Goal: Task Accomplishment & Management: Complete application form

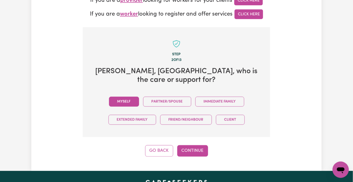
click at [109, 97] on button "Myself" at bounding box center [124, 102] width 30 height 10
click at [192, 145] on button "Continue" at bounding box center [192, 150] width 31 height 11
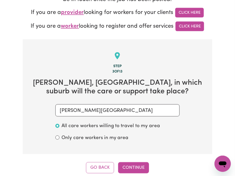
scroll to position [238, 0]
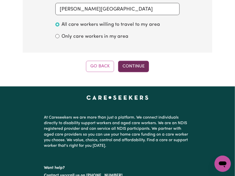
click at [140, 65] on button "Continue" at bounding box center [133, 66] width 31 height 11
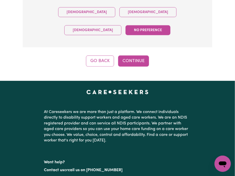
scroll to position [204, 0]
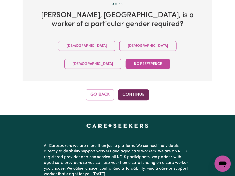
click at [129, 89] on button "Continue" at bounding box center [133, 94] width 31 height 11
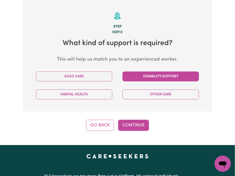
click at [144, 76] on button "Disability Support" at bounding box center [160, 77] width 76 height 10
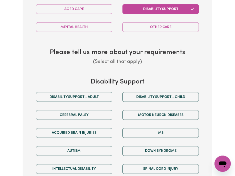
scroll to position [277, 0]
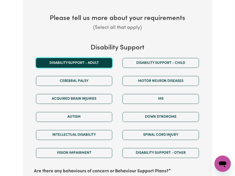
click at [74, 63] on button "Disability support - Adult" at bounding box center [74, 63] width 76 height 10
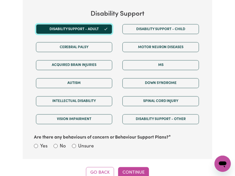
scroll to position [379, 0]
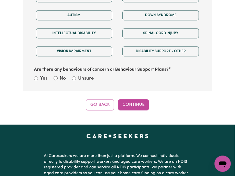
click at [78, 75] on div "Are there any behaviours of concern or Behaviour Support Plans? Yes No Unsure" at bounding box center [117, 72] width 173 height 23
drag, startPoint x: 84, startPoint y: 79, endPoint x: 113, endPoint y: 106, distance: 39.6
click at [84, 79] on label "Unsure" at bounding box center [86, 78] width 16 height 7
click at [76, 79] on input "Unsure" at bounding box center [74, 78] width 4 height 4
radio input "true"
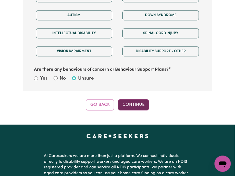
click at [133, 109] on button "Continue" at bounding box center [133, 105] width 31 height 11
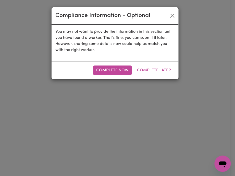
scroll to position [175, 0]
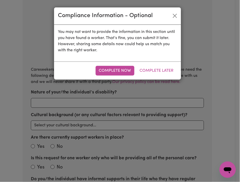
click at [161, 77] on div "Complete Now Complete Later" at bounding box center [117, 70] width 127 height 18
click at [161, 71] on button "Complete Later" at bounding box center [156, 71] width 40 height 10
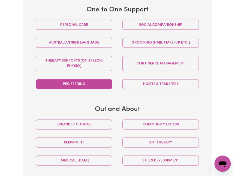
scroll to position [311, 0]
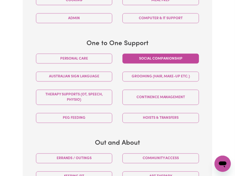
click at [141, 54] on button "Social companionship" at bounding box center [160, 59] width 76 height 10
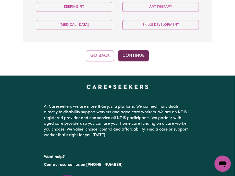
click at [128, 51] on button "Continue" at bounding box center [133, 55] width 31 height 11
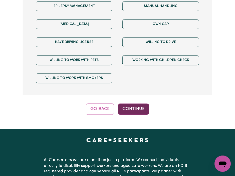
click at [129, 104] on button "Continue" at bounding box center [133, 109] width 31 height 11
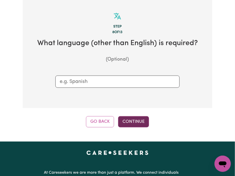
click at [119, 118] on button "Continue" at bounding box center [133, 122] width 31 height 11
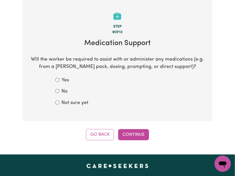
click at [67, 100] on form "Yes No Not sure yet" at bounding box center [117, 92] width 124 height 30
click at [80, 102] on label "Not sure yet" at bounding box center [74, 103] width 27 height 7
click at [59, 102] on input "Not sure yet" at bounding box center [57, 103] width 4 height 4
radio input "true"
click at [135, 143] on div "Tell us your care and support requirements Welcome to Careseekers. We are excit…" at bounding box center [117, 2] width 235 height 305
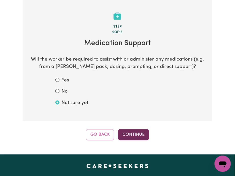
click at [139, 139] on button "Continue" at bounding box center [133, 135] width 31 height 11
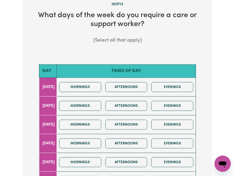
scroll to position [271, 0]
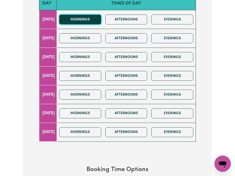
click at [88, 15] on button "Mornings" at bounding box center [80, 20] width 42 height 10
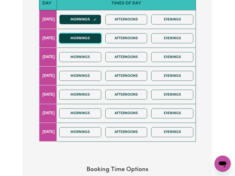
click at [90, 43] on button "Mornings" at bounding box center [80, 38] width 42 height 10
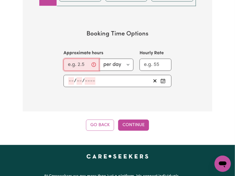
click at [70, 65] on input "Approximate hours" at bounding box center [81, 65] width 36 height 12
click at [71, 65] on input "Approximate hours" at bounding box center [81, 65] width 36 height 12
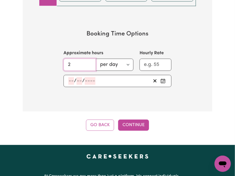
type input "2"
click at [111, 63] on select "per day per week" at bounding box center [115, 65] width 38 height 12
click at [109, 43] on section "Booking Time Options Approximate hours 2 per day per week Hourly Rate / /" at bounding box center [117, 58] width 173 height 73
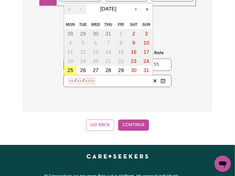
click at [70, 81] on input "number" at bounding box center [71, 81] width 6 height 8
click at [96, 71] on abbr "27" at bounding box center [96, 71] width 6 height 6
type input "[DATE]"
type input "27"
type input "8"
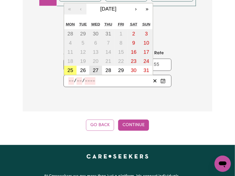
type input "2025"
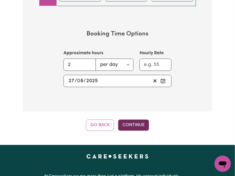
click at [141, 127] on button "Continue" at bounding box center [133, 125] width 31 height 11
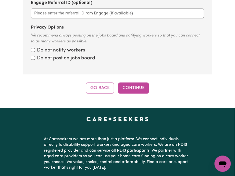
scroll to position [175, 0]
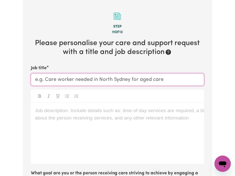
click at [148, 75] on input "Job title" at bounding box center [117, 80] width 173 height 12
paste input "[GEOGRAPHIC_DATA][PERSON_NAME][GEOGRAPHIC_DATA]"
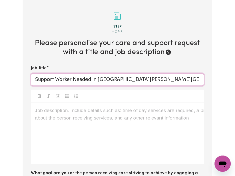
type input "Support Worker Needed in [GEOGRAPHIC_DATA][PERSON_NAME][GEOGRAPHIC_DATA]"
click at [112, 122] on div "Job description. Include details such as: time of day services are required, a …" at bounding box center [117, 133] width 173 height 61
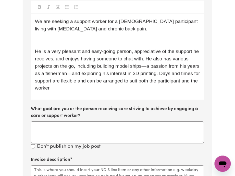
scroll to position [231, 0]
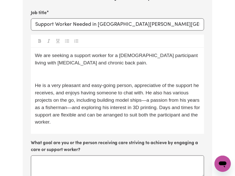
click at [62, 77] on p "﻿" at bounding box center [117, 74] width 165 height 7
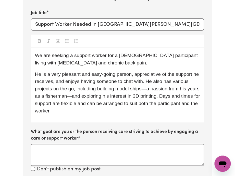
click at [78, 113] on p "He is a very pleasant and easy-going person, appreciative of the support he rec…" at bounding box center [117, 93] width 165 height 44
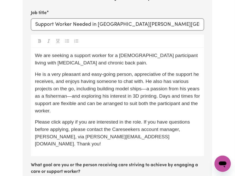
scroll to position [333, 0]
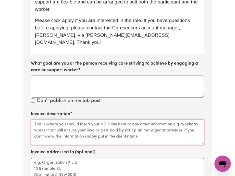
click at [52, 128] on textarea "Invoice description" at bounding box center [117, 132] width 173 height 25
paste textarea "[PERSON_NAME]- Support Pathways"
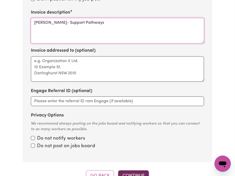
type textarea "[PERSON_NAME]- Support Pathways"
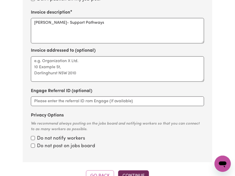
click at [133, 171] on button "Continue" at bounding box center [133, 176] width 31 height 11
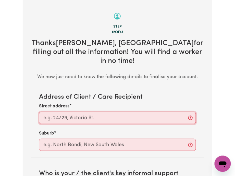
paste input "Heywood"
click at [68, 115] on input "Heywood" at bounding box center [117, 118] width 157 height 12
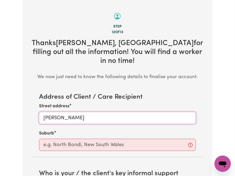
type input "[PERSON_NAME]"
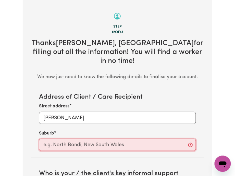
paste input "Heywood"
type input "Heywood"
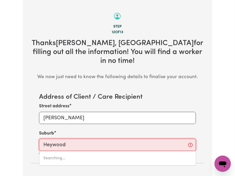
type input "[PERSON_NAME], 3304"
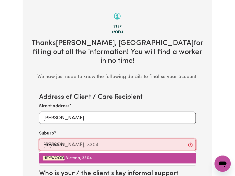
click at [63, 157] on mark "HEYWOOD" at bounding box center [53, 159] width 21 height 4
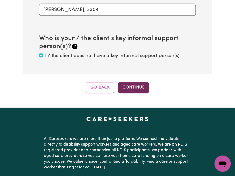
click at [130, 82] on button "Continue" at bounding box center [133, 87] width 31 height 11
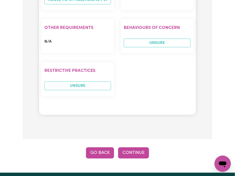
scroll to position [753, 0]
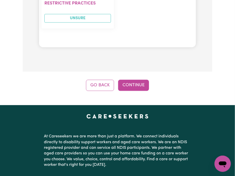
click at [100, 80] on button "Go Back" at bounding box center [100, 85] width 28 height 11
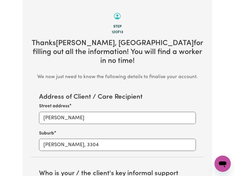
scroll to position [311, 0]
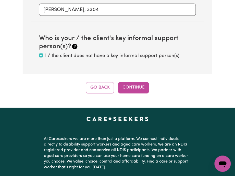
click at [94, 82] on button "Go Back" at bounding box center [100, 87] width 28 height 11
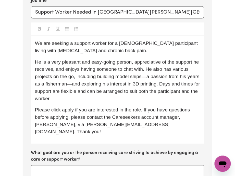
scroll to position [277, 0]
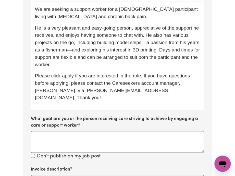
click at [185, 82] on span "Please click apply if you are interested in the role. If you have questions bef…" at bounding box center [113, 86] width 156 height 27
copy span "[PERSON_NAME]"
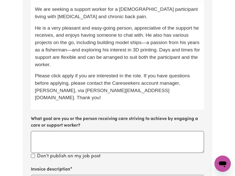
click at [48, 91] on span "Please click apply if you are interested in the role. If you have questions bef…" at bounding box center [113, 86] width 156 height 27
click at [90, 63] on p "He is a very pleasant and easy-going person, appreciative of the support he rec…" at bounding box center [117, 46] width 165 height 44
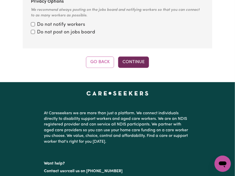
click at [131, 57] on button "Continue" at bounding box center [133, 62] width 31 height 11
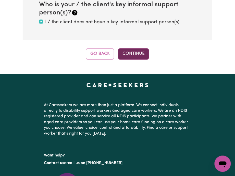
click at [130, 48] on button "Continue" at bounding box center [133, 53] width 31 height 11
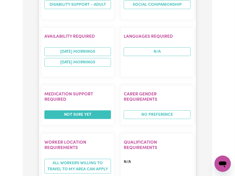
scroll to position [413, 0]
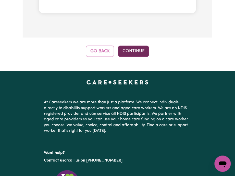
click at [133, 46] on button "Continue" at bounding box center [133, 51] width 31 height 11
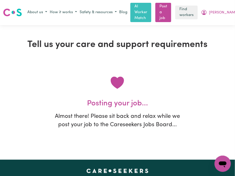
scroll to position [0, 0]
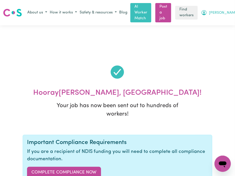
drag, startPoint x: 216, startPoint y: 13, endPoint x: 211, endPoint y: 13, distance: 5.1
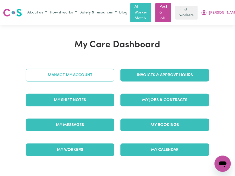
click at [56, 80] on link "Manage My Account" at bounding box center [70, 75] width 89 height 13
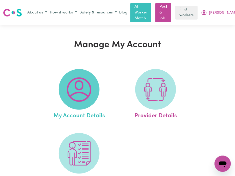
click at [71, 90] on img at bounding box center [79, 90] width 24 height 24
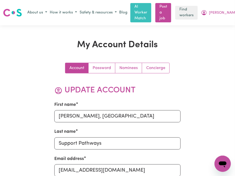
click at [170, 67] on div "Account Password Nominees Concierge" at bounding box center [117, 68] width 126 height 11
click at [146, 71] on link "Concierge" at bounding box center [155, 68] width 27 height 10
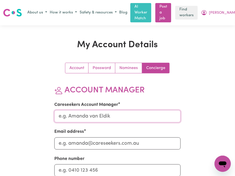
click at [65, 117] on input "Careseekers Account Manager" at bounding box center [117, 117] width 126 height 12
type input "[PERSON_NAME]"
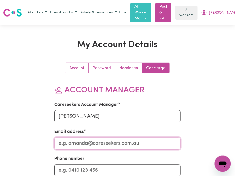
click at [80, 148] on input "Email address" at bounding box center [117, 144] width 126 height 12
type input "[PERSON_NAME][EMAIL_ADDRESS][DOMAIN_NAME]"
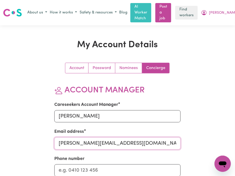
scroll to position [34, 0]
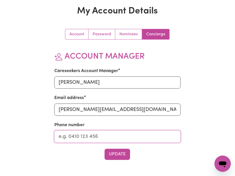
click at [85, 132] on input "Phone number" at bounding box center [117, 137] width 126 height 12
type input "1300765465"
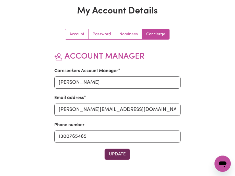
click at [112, 152] on button "Update" at bounding box center [116, 154] width 25 height 11
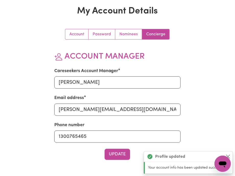
scroll to position [0, 0]
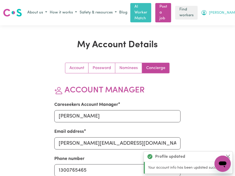
click at [216, 8] on button "[PERSON_NAME], [GEOGRAPHIC_DATA]" at bounding box center [238, 12] width 79 height 9
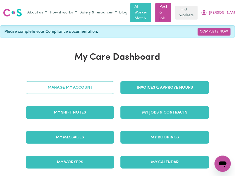
click at [78, 83] on link "Manage My Account" at bounding box center [70, 87] width 89 height 13
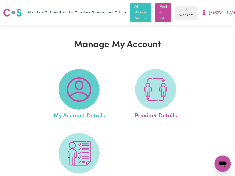
click at [76, 93] on img at bounding box center [79, 90] width 24 height 24
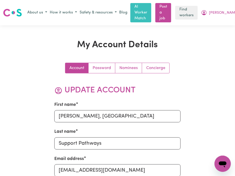
scroll to position [34, 0]
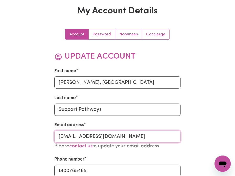
click at [94, 138] on input "[EMAIL_ADDRESS][DOMAIN_NAME]" at bounding box center [117, 137] width 126 height 12
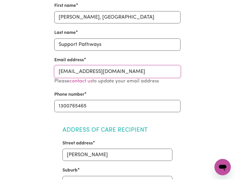
scroll to position [0, 0]
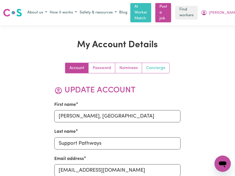
click at [155, 68] on link "Concierge" at bounding box center [155, 68] width 27 height 10
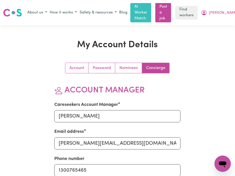
click at [210, 5] on div "About us How it works Safety & resources Blog AI Worker Match Post a job Find w…" at bounding box center [152, 12] width 253 height 19
drag, startPoint x: 211, startPoint y: 13, endPoint x: 211, endPoint y: 16, distance: 3.3
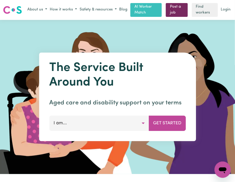
click at [170, 5] on link "Post a job" at bounding box center [177, 10] width 22 height 14
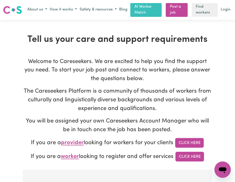
scroll to position [136, 0]
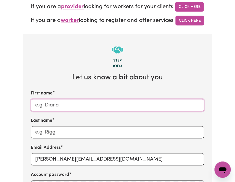
click at [55, 108] on input "First name" at bounding box center [117, 105] width 173 height 12
paste input "[PERSON_NAME]- Support Pathways- [GEOGRAPHIC_DATA][PERSON_NAME][GEOGRAPHIC_DATA]"
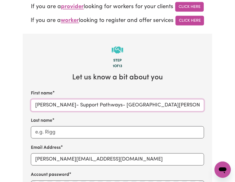
drag, startPoint x: 48, startPoint y: 105, endPoint x: 90, endPoint y: 106, distance: 41.5
click at [90, 106] on input "[PERSON_NAME]- Support Pathways- [GEOGRAPHIC_DATA][PERSON_NAME][GEOGRAPHIC_DATA]" at bounding box center [117, 105] width 173 height 12
type input "[PERSON_NAME]- - [GEOGRAPHIC_DATA][PERSON_NAME][GEOGRAPHIC_DATA]"
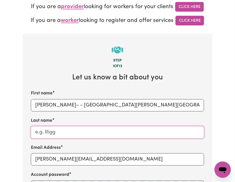
click at [63, 131] on input "Last name" at bounding box center [117, 132] width 173 height 12
paste input "Support Pathways"
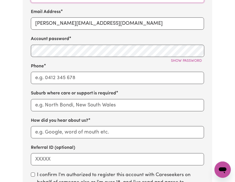
scroll to position [306, 0]
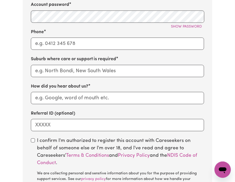
type input "Support Pathways"
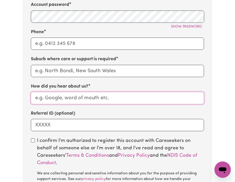
paste input "Support Pathways"
click at [54, 99] on input "How did you hear about us?" at bounding box center [117, 98] width 173 height 12
type input "Support Pathways"
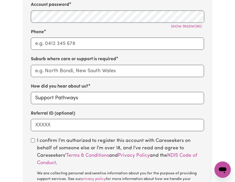
click at [56, 78] on div "First name [PERSON_NAME]- - [GEOGRAPHIC_DATA][PERSON_NAME][GEOGRAPHIC_DATA] Las…" at bounding box center [117, 25] width 173 height 211
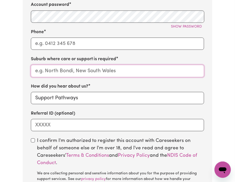
click at [56, 74] on input "text" at bounding box center [117, 71] width 173 height 12
paste input "Heywood"
type input "Heywood"
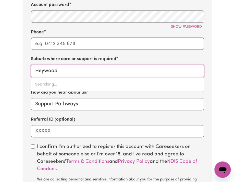
type input "[PERSON_NAME], 3304"
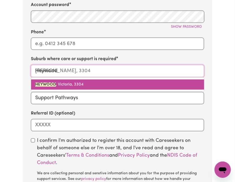
click at [50, 86] on mark "HEYWOOD" at bounding box center [45, 84] width 21 height 4
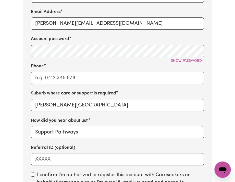
scroll to position [238, 0]
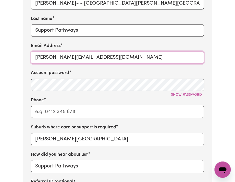
click at [47, 59] on input "[PERSON_NAME][EMAIL_ADDRESS][DOMAIN_NAME]" at bounding box center [117, 57] width 173 height 12
paste input "LisaSupportPathways"
type input "[EMAIL_ADDRESS][DOMAIN_NAME]"
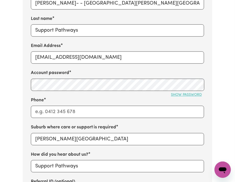
click at [201, 95] on button "Show password" at bounding box center [185, 95] width 35 height 8
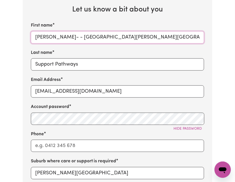
drag, startPoint x: 45, startPoint y: 37, endPoint x: 52, endPoint y: 37, distance: 7.1
click at [52, 37] on input "[PERSON_NAME]- - [GEOGRAPHIC_DATA][PERSON_NAME][GEOGRAPHIC_DATA]" at bounding box center [117, 37] width 173 height 12
click at [70, 40] on input "[PERSON_NAME], [GEOGRAPHIC_DATA]" at bounding box center [117, 37] width 173 height 12
type input "[PERSON_NAME] VIC"
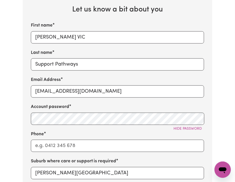
click at [62, 45] on div "First name [PERSON_NAME] [GEOGRAPHIC_DATA] Last name Support Pathways Email Add…" at bounding box center [117, 127] width 173 height 211
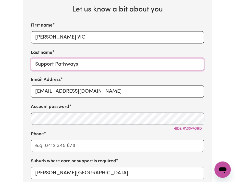
click at [62, 68] on input "Support Pathways" at bounding box center [117, 64] width 173 height 12
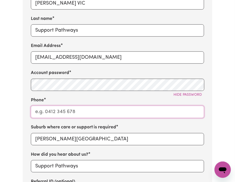
click at [74, 118] on input "Phone" at bounding box center [117, 111] width 173 height 12
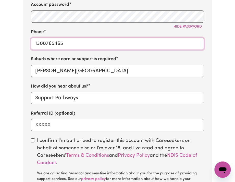
scroll to position [204, 0]
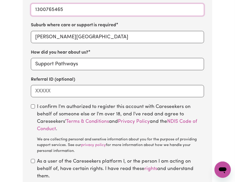
type input "1300765465"
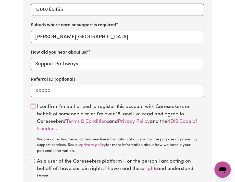
click at [33, 108] on input "checkbox" at bounding box center [33, 106] width 4 height 4
checkbox input "true"
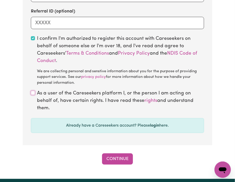
click at [34, 94] on input "checkbox" at bounding box center [33, 93] width 4 height 4
checkbox input "true"
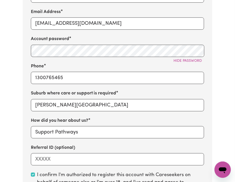
scroll to position [204, 0]
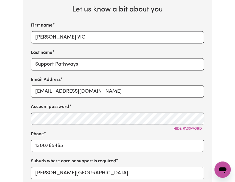
click at [54, 85] on div "Email Address [EMAIL_ADDRESS][DOMAIN_NAME]" at bounding box center [117, 86] width 173 height 21
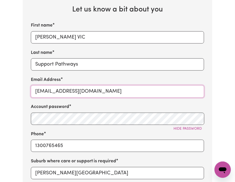
click at [56, 94] on input "[EMAIL_ADDRESS][DOMAIN_NAME]" at bounding box center [117, 91] width 173 height 12
click at [48, 94] on input "[EMAIL_ADDRESS][DOMAIN_NAME]" at bounding box center [117, 91] width 173 height 12
click at [86, 95] on input "[EMAIL_ADDRESS][DOMAIN_NAME]" at bounding box center [117, 91] width 173 height 12
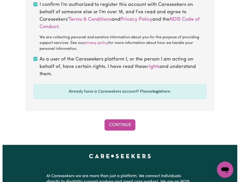
scroll to position [475, 0]
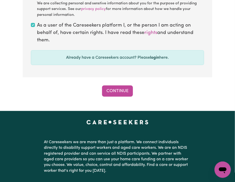
click at [133, 95] on div "Continue" at bounding box center [117, 90] width 189 height 11
click at [130, 93] on button "Continue" at bounding box center [117, 90] width 31 height 11
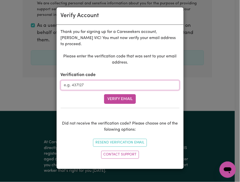
paste input "742384"
click at [91, 85] on input "742384" at bounding box center [120, 85] width 119 height 10
type input "742384"
click at [129, 98] on button "Verify Email" at bounding box center [120, 99] width 32 height 10
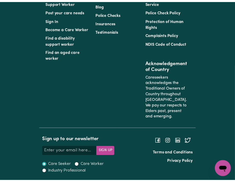
scroll to position [170, 0]
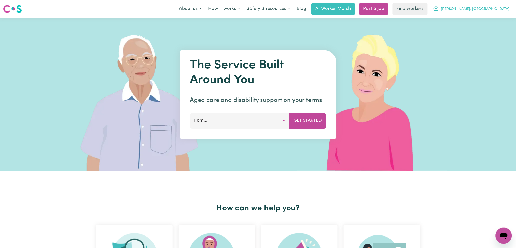
click at [495, 14] on button "[PERSON_NAME], [GEOGRAPHIC_DATA]" at bounding box center [471, 9] width 83 height 11
click at [494, 27] on link "Logout" at bounding box center [493, 29] width 40 height 10
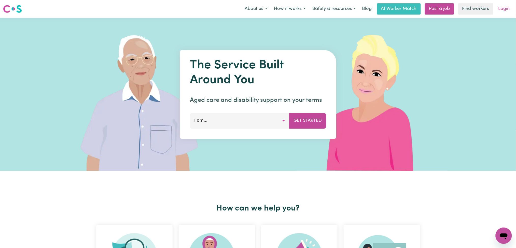
click at [496, 13] on link "Login" at bounding box center [505, 8] width 18 height 11
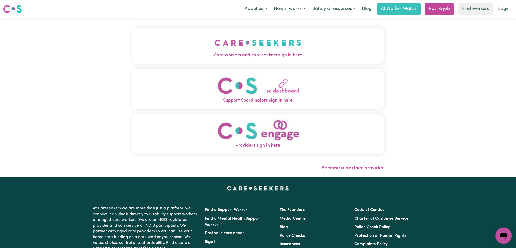
click at [242, 37] on button "Care workers and care seekers sign in here" at bounding box center [258, 46] width 252 height 36
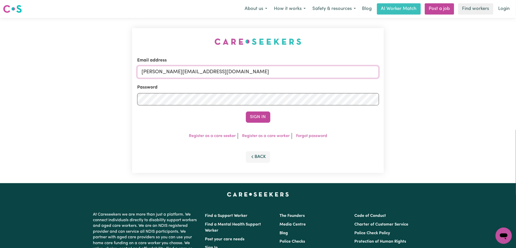
click at [213, 77] on input "[PERSON_NAME][EMAIL_ADDRESS][DOMAIN_NAME]" at bounding box center [258, 72] width 242 height 12
type input "onboardingcs@careseekers.com.au"
click at [258, 116] on button "Sign In" at bounding box center [258, 116] width 24 height 11
